Goal: Information Seeking & Learning: Learn about a topic

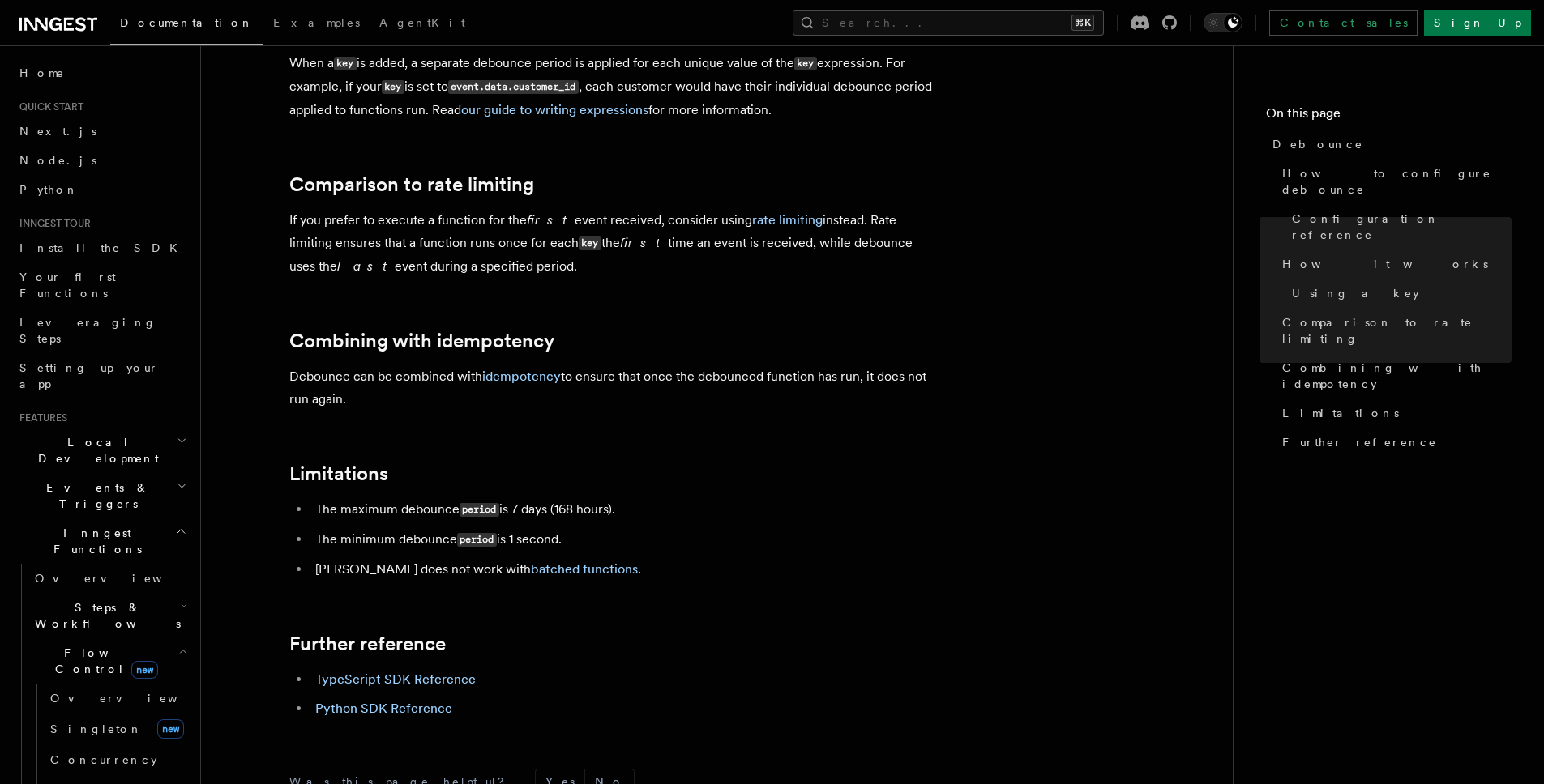
scroll to position [1603, 0]
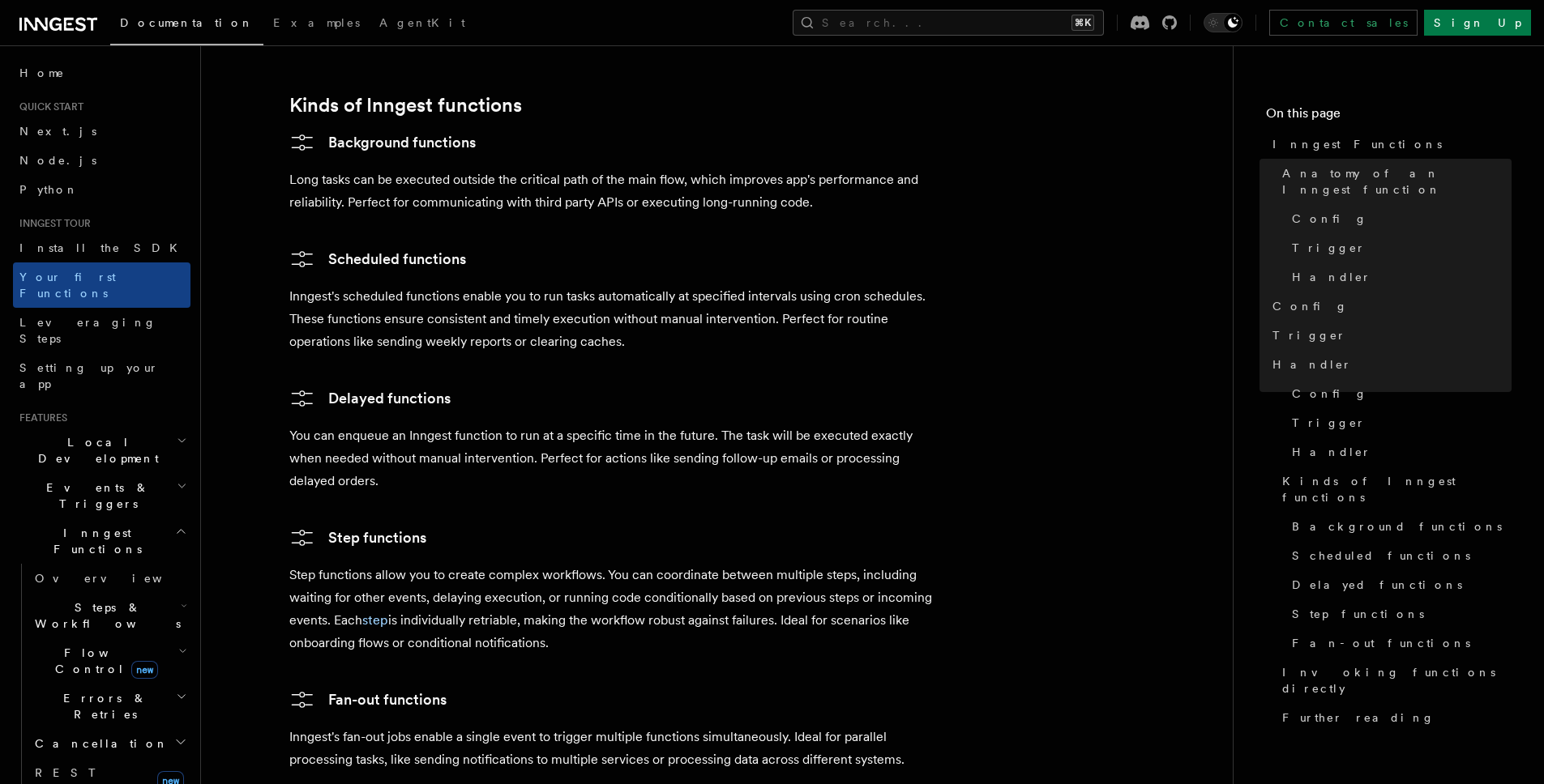
scroll to position [2637, 0]
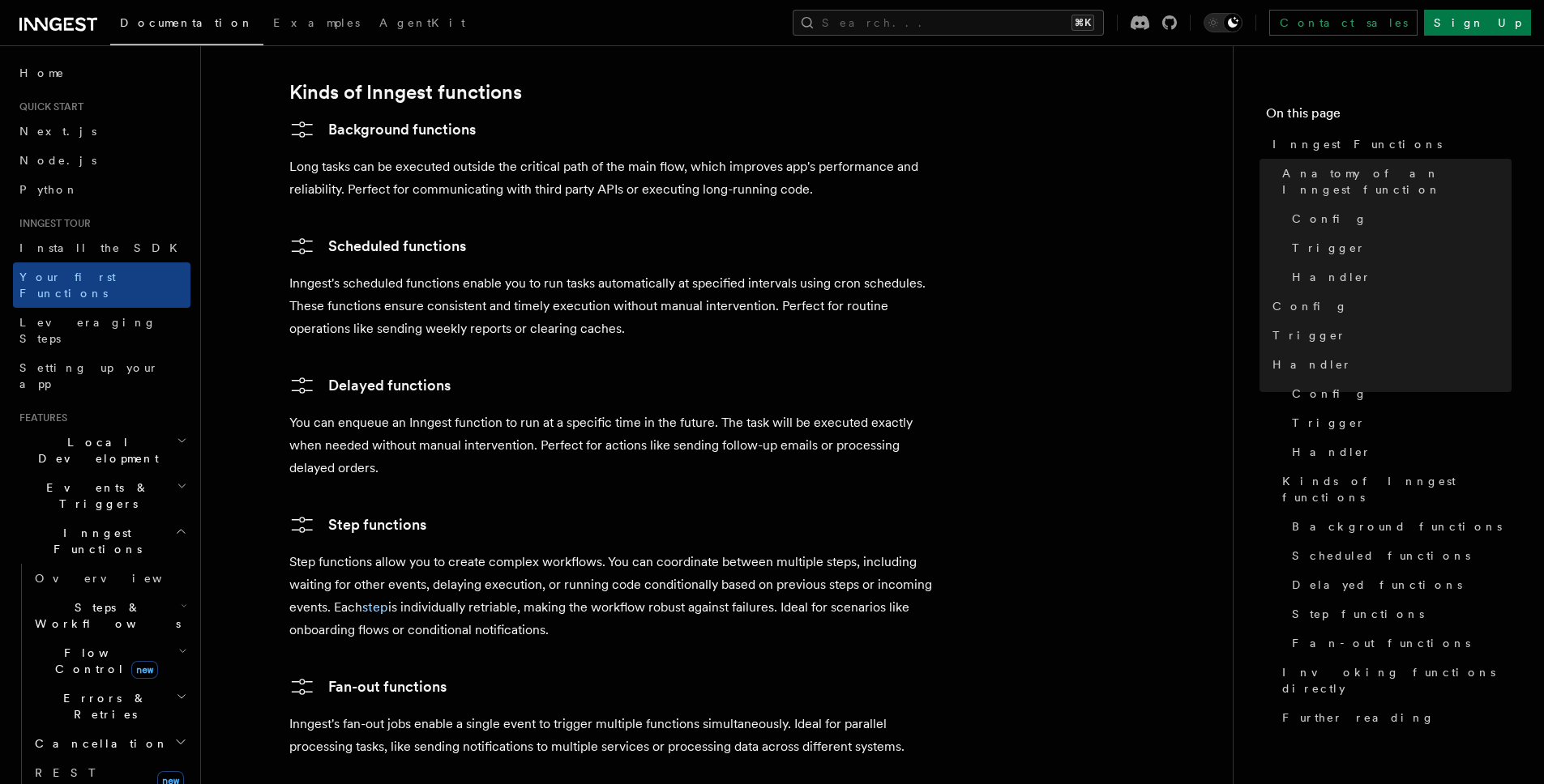
click at [567, 551] on p "Step functions allow you to create complex workflows. You can coordinate betwee…" at bounding box center [613, 596] width 649 height 91
click at [740, 551] on p "Step functions allow you to create complex workflows. You can coordinate betwee…" at bounding box center [613, 596] width 649 height 91
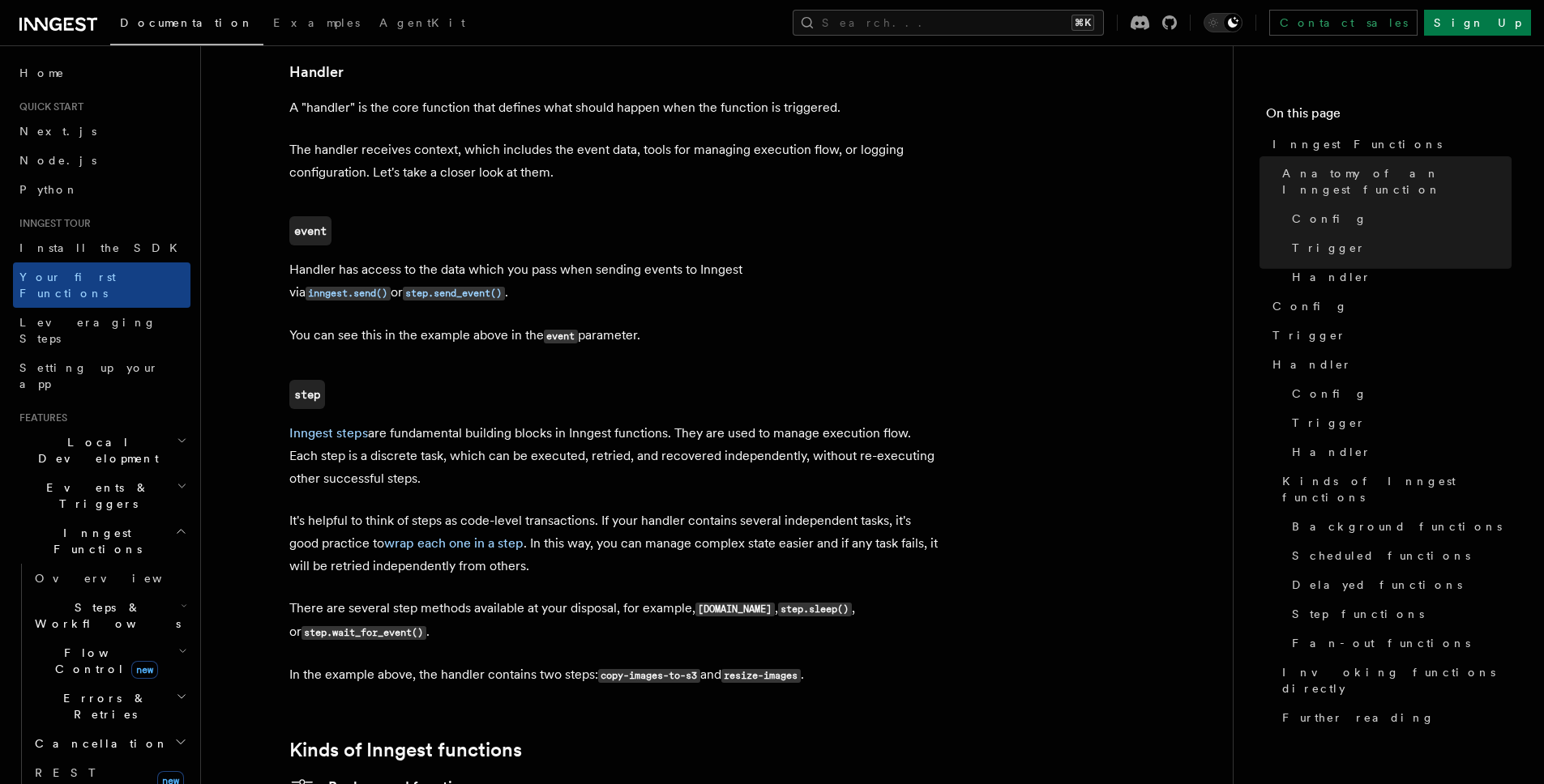
scroll to position [3280, 0]
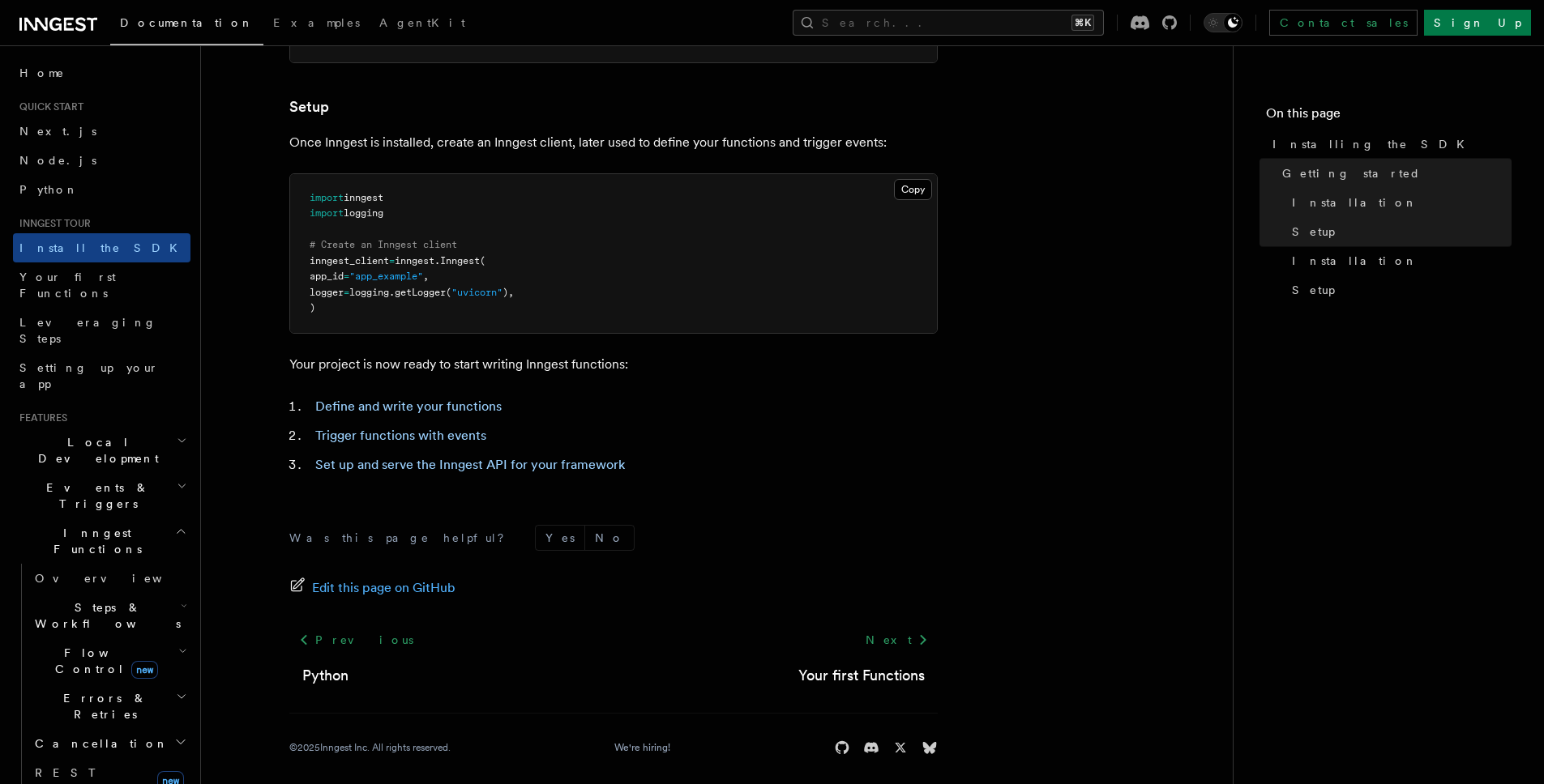
scroll to position [578, 0]
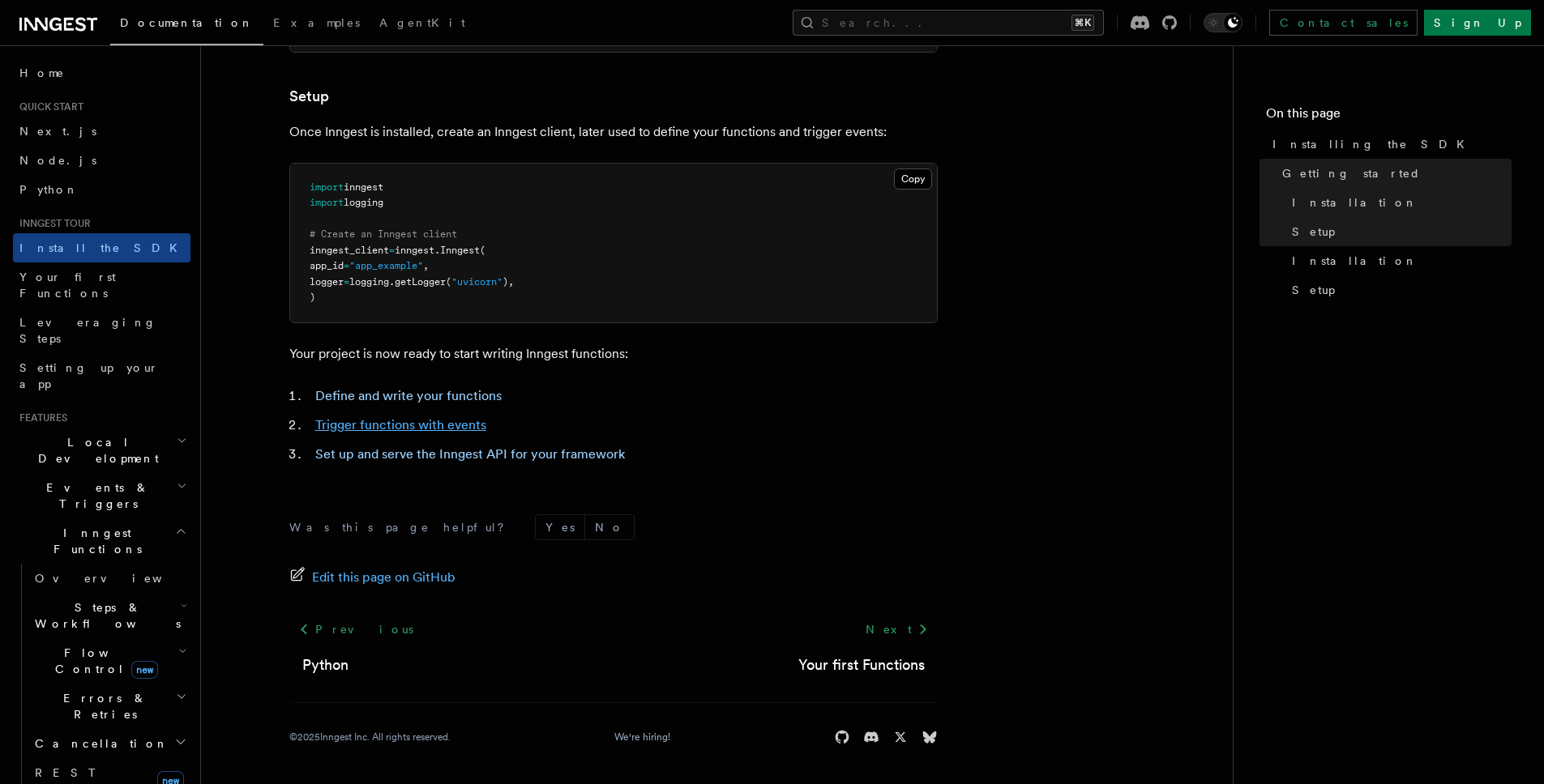
click at [445, 421] on link "Trigger functions with events" at bounding box center [401, 424] width 171 height 15
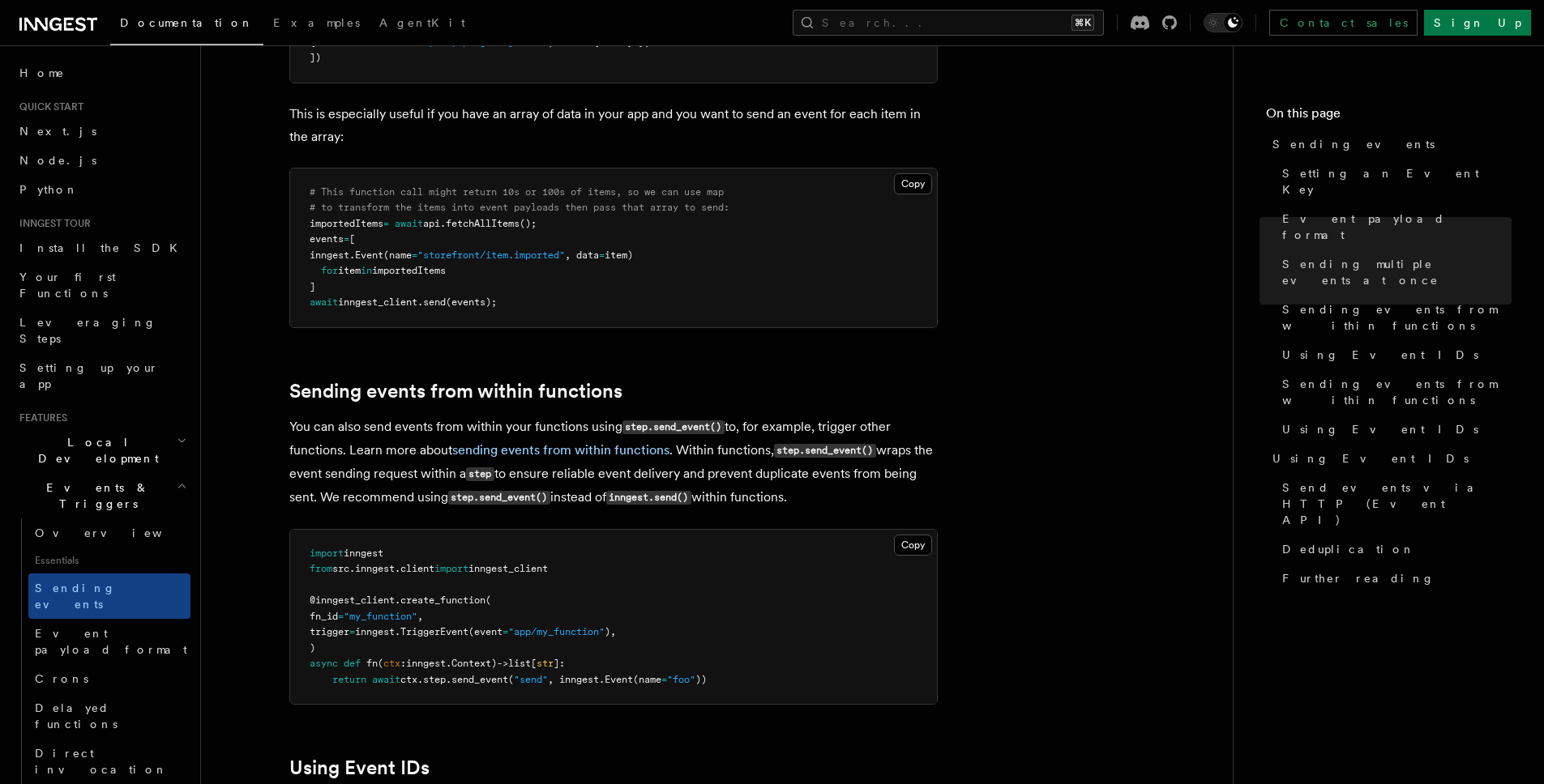
scroll to position [2362, 0]
